Goal: Task Accomplishment & Management: Manage account settings

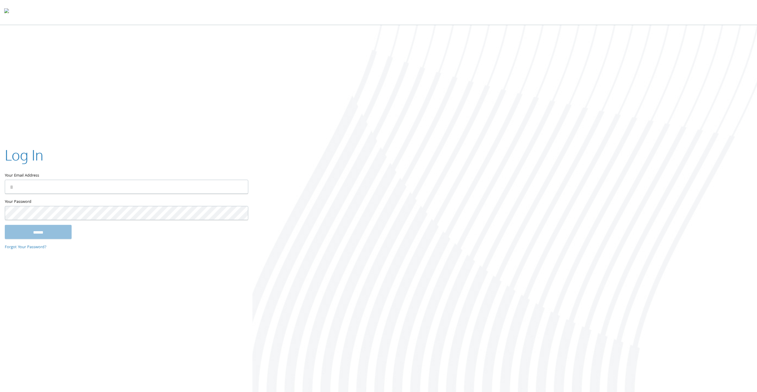
type input "**********"
click at [64, 231] on input "******" at bounding box center [38, 232] width 67 height 14
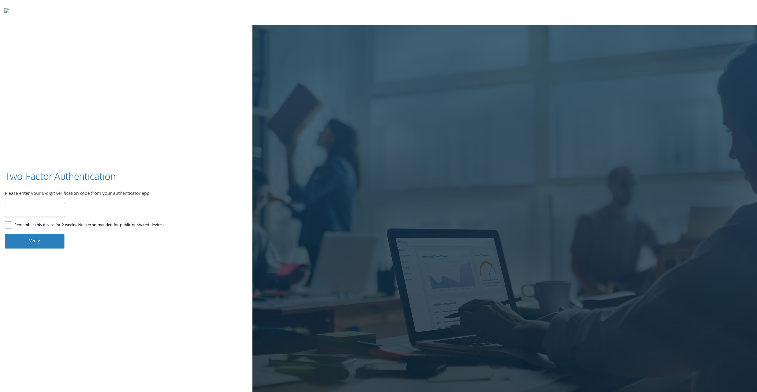
click at [50, 211] on input "number" at bounding box center [35, 210] width 60 height 14
type input "******"
